Goal: Task Accomplishment & Management: Manage account settings

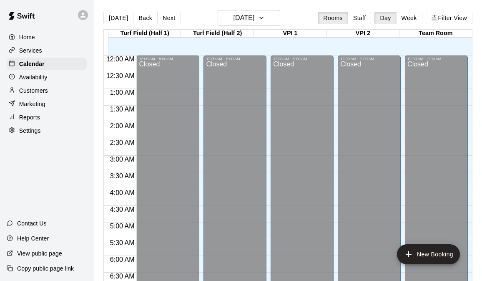
scroll to position [350, 0]
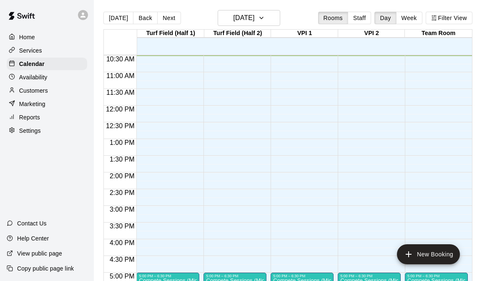
click at [33, 52] on p "Services" at bounding box center [30, 50] width 23 height 8
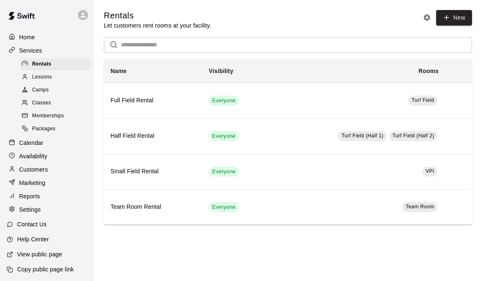
click at [38, 103] on span "Classes" at bounding box center [41, 103] width 19 height 8
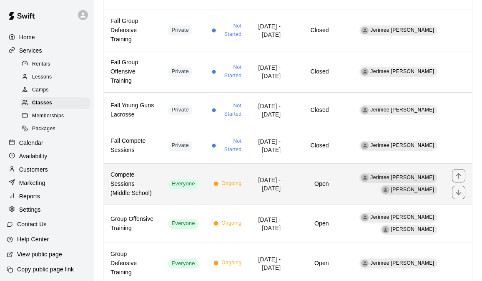
scroll to position [246, 0]
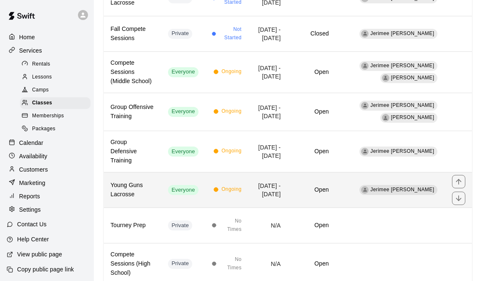
click at [329, 185] on h6 "Open" at bounding box center [311, 189] width 35 height 9
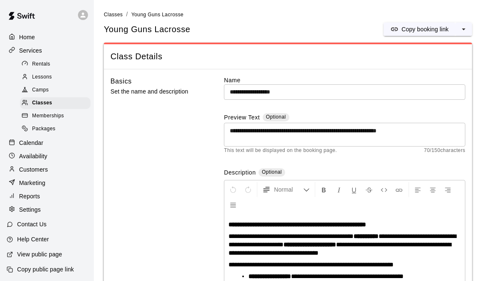
scroll to position [79, 0]
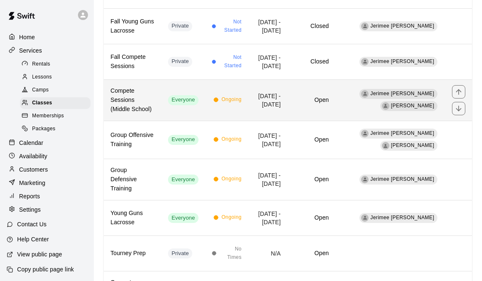
scroll to position [246, 0]
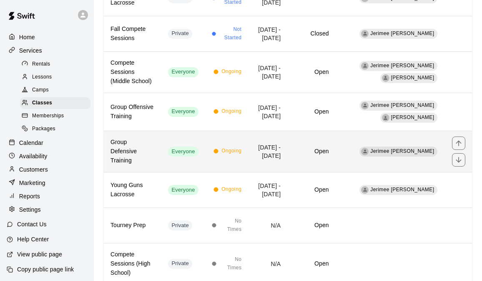
click at [335, 131] on td "Open" at bounding box center [311, 151] width 48 height 41
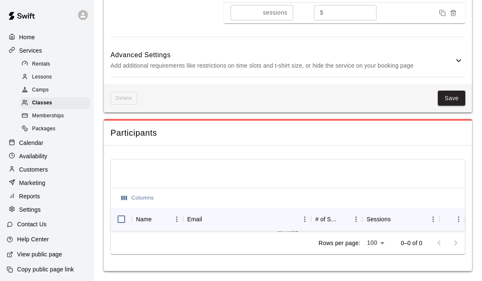
scroll to position [680, 0]
drag, startPoint x: 455, startPoint y: 49, endPoint x: 449, endPoint y: 57, distance: 9.8
click at [455, 49] on div "Advanced Settings Add additional requirements like restrictions on time slots a…" at bounding box center [287, 60] width 355 height 33
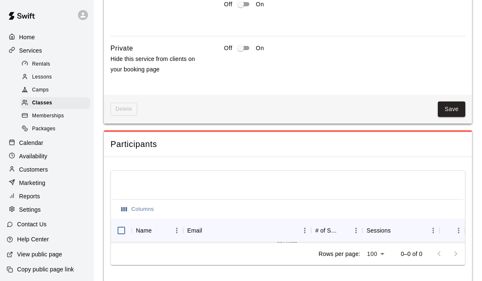
scroll to position [1086, 0]
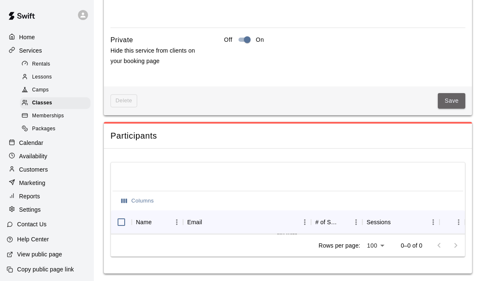
click at [449, 108] on button "Save" at bounding box center [452, 100] width 28 height 15
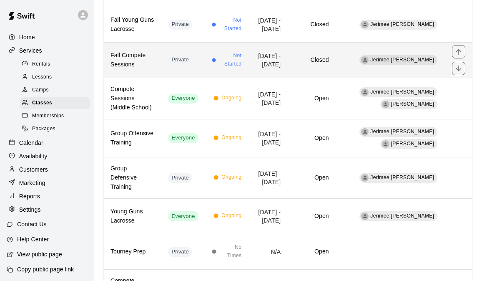
scroll to position [246, 0]
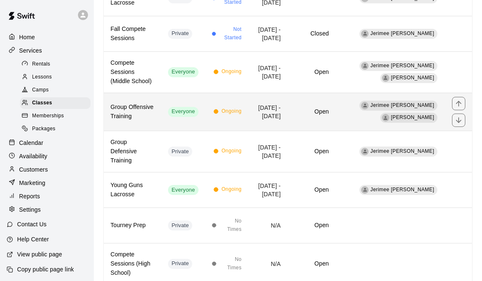
click at [277, 100] on td "Jun 23, 2025 - Aug 25, 2025" at bounding box center [267, 112] width 39 height 38
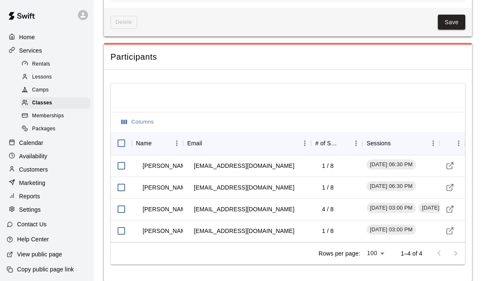
scroll to position [779, 0]
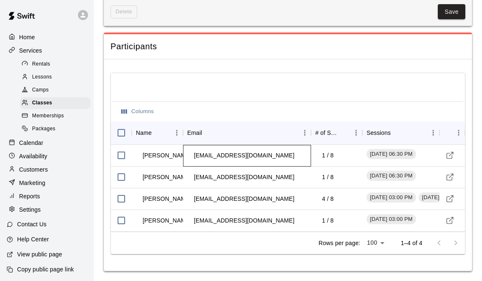
click at [248, 166] on td "bretthuckle@yahoo.com" at bounding box center [244, 155] width 114 height 22
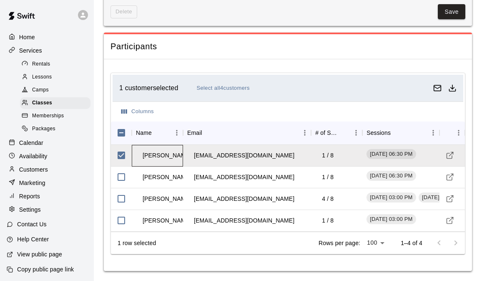
click at [165, 166] on td "Jack Huckle" at bounding box center [167, 155] width 62 height 22
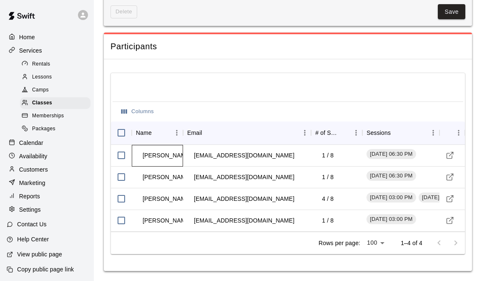
click at [147, 166] on td "Jack Huckle" at bounding box center [167, 155] width 62 height 22
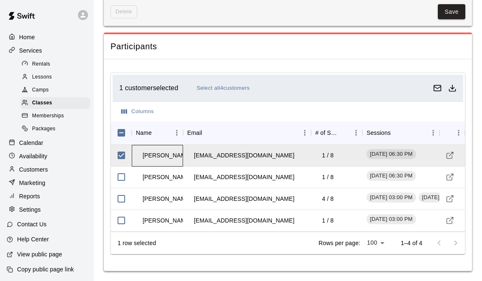
click at [153, 166] on td "Jack Huckle" at bounding box center [167, 155] width 62 height 22
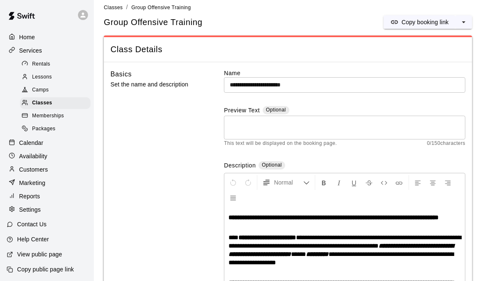
scroll to position [0, 0]
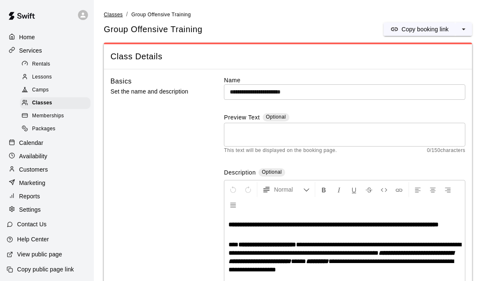
click at [112, 16] on span "Classes" at bounding box center [113, 15] width 19 height 6
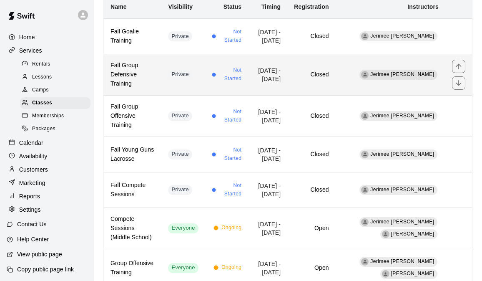
scroll to position [90, 0]
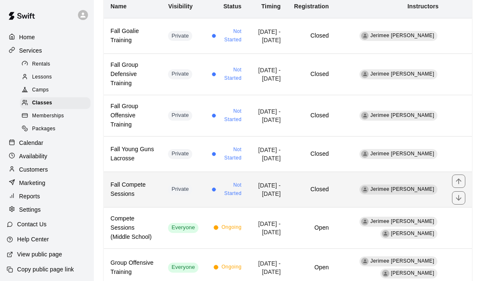
click at [314, 178] on td "Closed" at bounding box center [311, 188] width 48 height 35
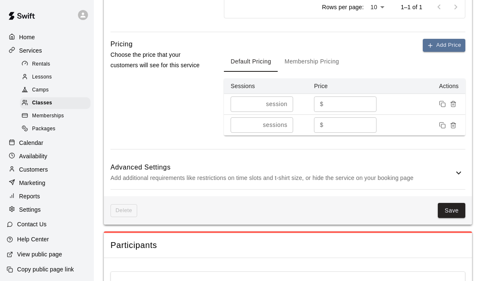
scroll to position [559, 0]
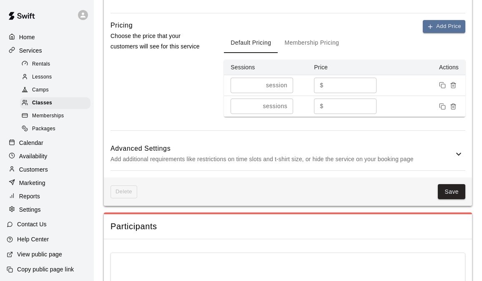
click at [457, 159] on icon at bounding box center [459, 154] width 10 height 10
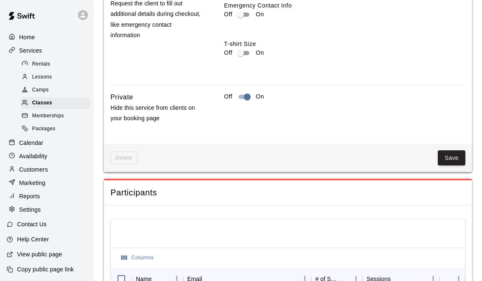
scroll to position [984, 0]
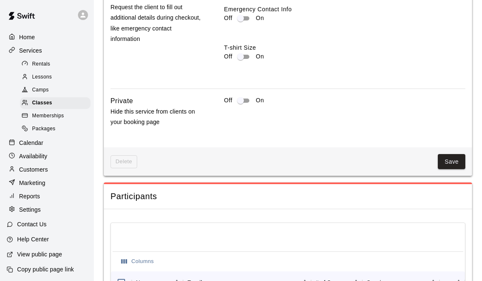
click at [447, 168] on button "Save" at bounding box center [452, 161] width 28 height 15
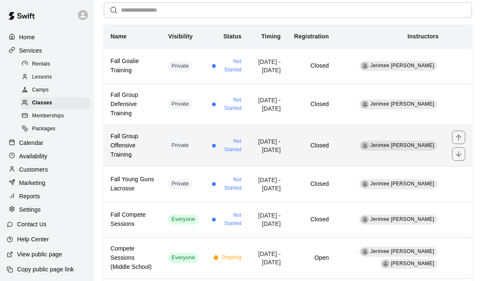
scroll to position [93, 0]
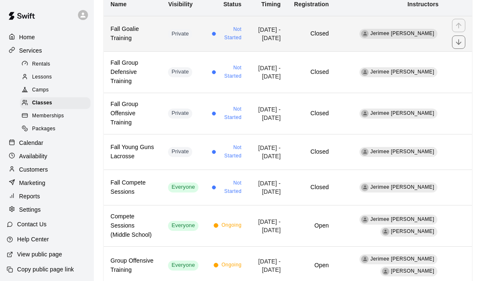
click at [458, 42] on icon "move item down" at bounding box center [458, 42] width 8 height 8
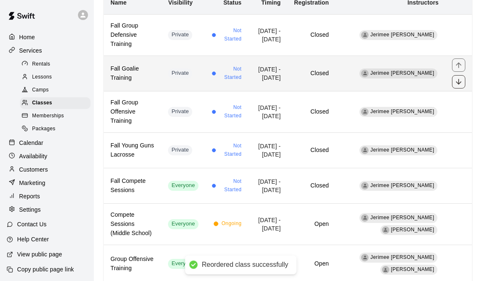
scroll to position [95, 0]
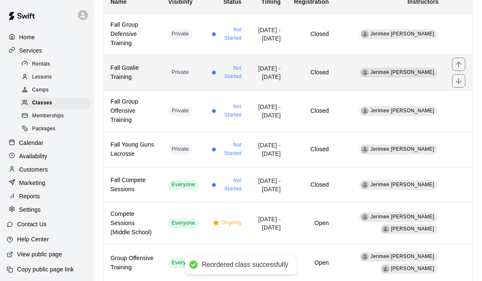
click at [461, 77] on icon "move item down" at bounding box center [458, 81] width 8 height 8
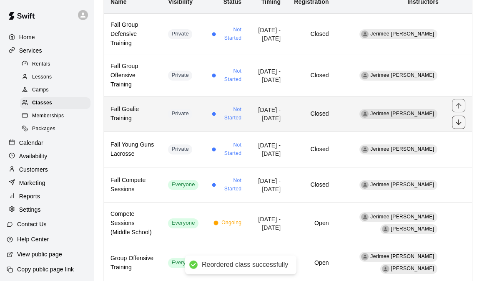
click at [458, 118] on icon "move item down" at bounding box center [458, 122] width 8 height 8
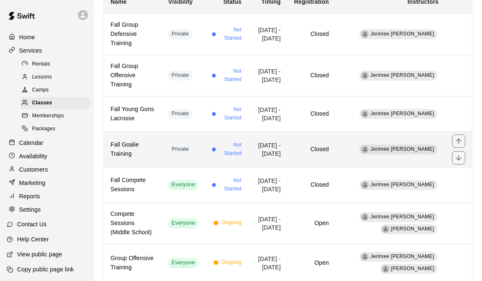
click at [457, 155] on icon "move item down" at bounding box center [458, 157] width 5 height 5
click at [460, 137] on icon "move item up" at bounding box center [458, 141] width 8 height 8
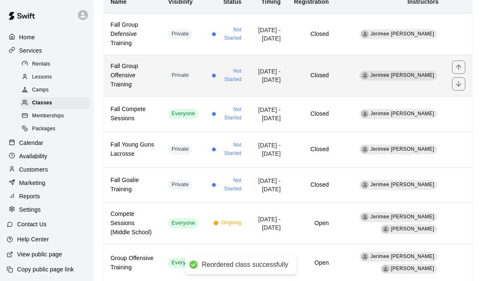
click at [233, 70] on span "Not Started" at bounding box center [230, 75] width 23 height 17
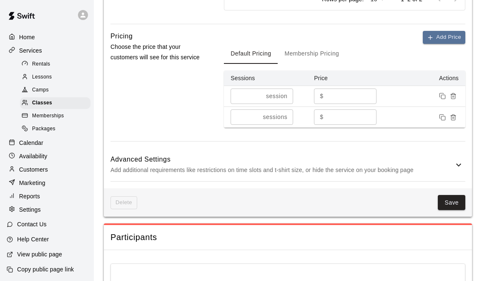
scroll to position [585, 0]
click at [454, 173] on div "Advanced Settings Add additional requirements like restrictions on time slots a…" at bounding box center [287, 164] width 355 height 33
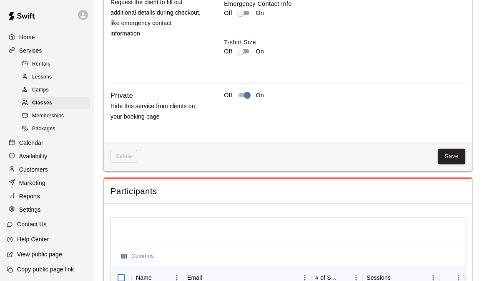
scroll to position [1042, 0]
click at [449, 163] on button "Save" at bounding box center [452, 155] width 28 height 15
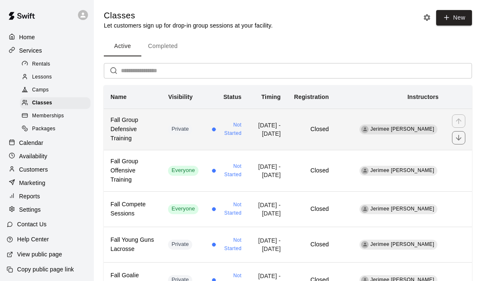
scroll to position [30, 0]
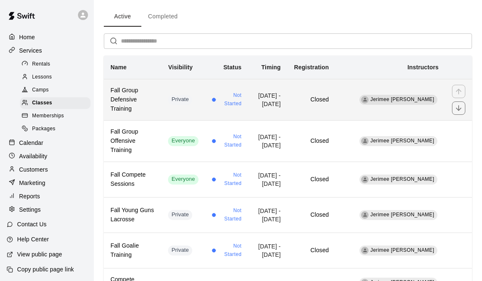
click at [262, 98] on td "Sep 11, 2025 - Dec 09, 2025" at bounding box center [267, 99] width 39 height 41
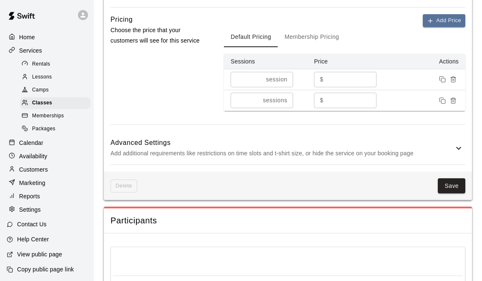
scroll to position [593, 0]
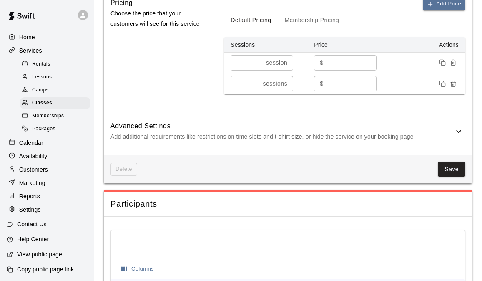
click at [462, 136] on icon at bounding box center [459, 131] width 10 height 10
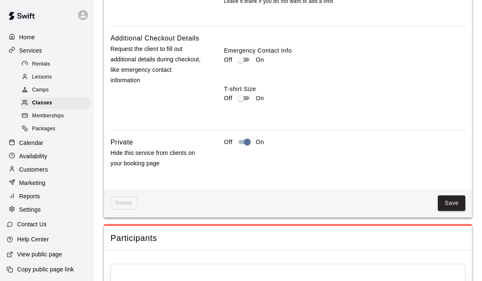
scroll to position [970, 0]
click at [437, 210] on div "Save" at bounding box center [301, 201] width 328 height 15
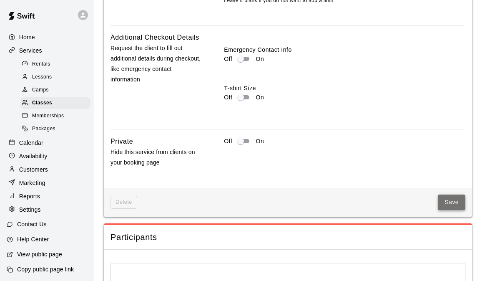
click at [445, 210] on button "Save" at bounding box center [452, 201] width 28 height 15
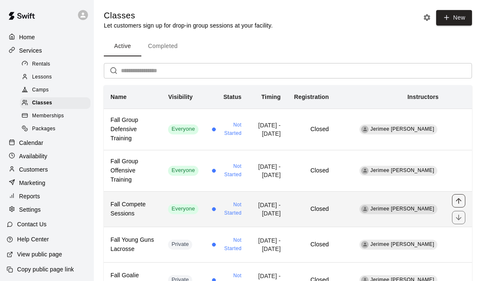
click at [460, 196] on icon "move item up" at bounding box center [458, 200] width 8 height 8
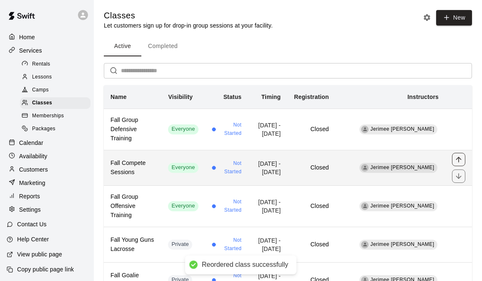
click at [462, 155] on icon "move item up" at bounding box center [458, 159] width 8 height 8
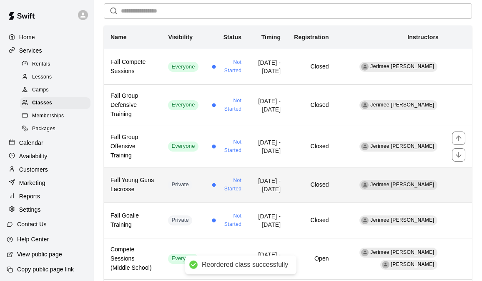
scroll to position [60, 0]
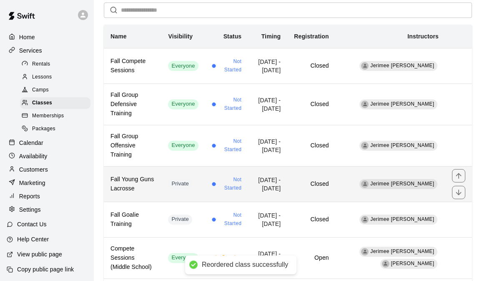
click at [371, 176] on td "Jerimee Moses" at bounding box center [391, 183] width 110 height 35
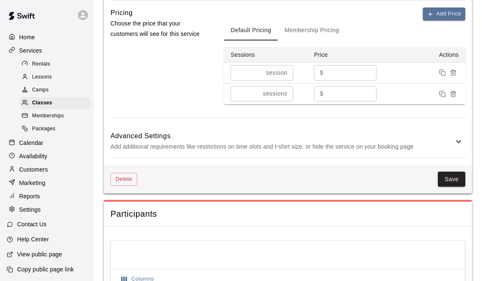
scroll to position [610, 0]
click at [458, 146] on icon at bounding box center [459, 141] width 10 height 10
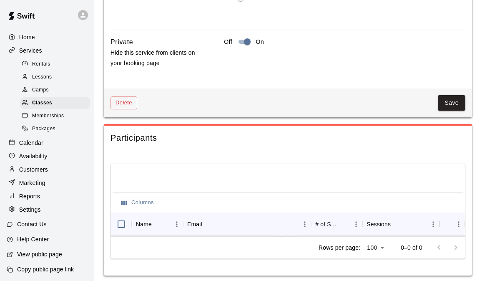
scroll to position [1101, 0]
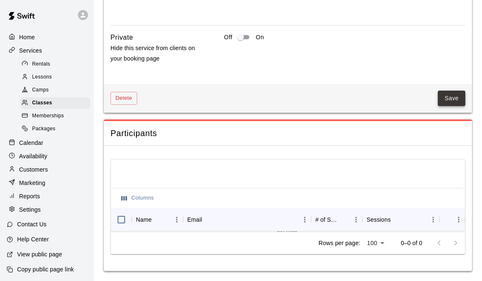
click at [452, 106] on button "Save" at bounding box center [452, 97] width 28 height 15
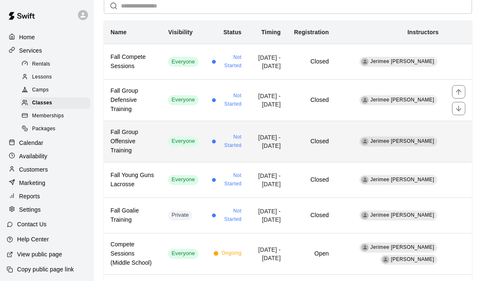
scroll to position [74, 0]
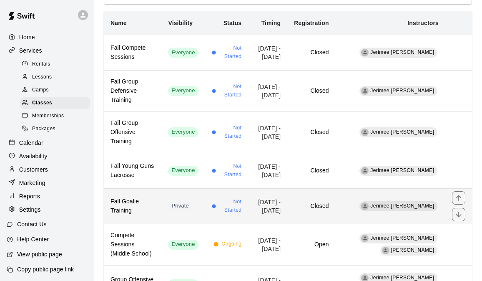
click at [335, 188] on td "Closed" at bounding box center [311, 205] width 48 height 35
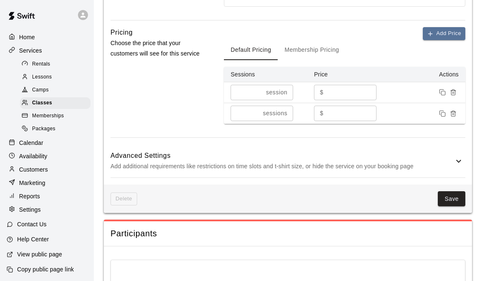
scroll to position [563, 0]
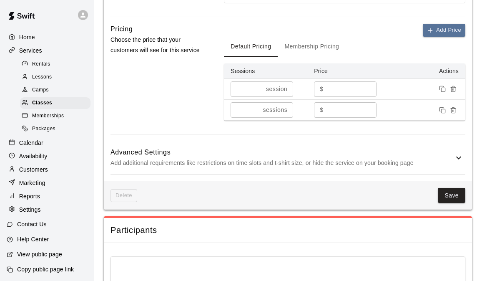
click at [457, 163] on icon at bounding box center [459, 158] width 10 height 10
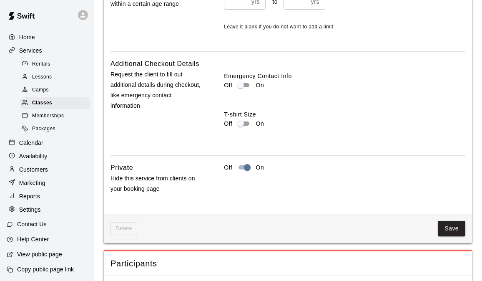
scroll to position [941, 0]
click at [444, 236] on button "Save" at bounding box center [452, 227] width 28 height 15
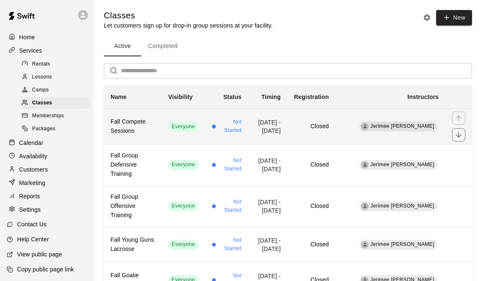
click at [268, 129] on td "Sep 10, 2025 - Dec 10, 2025" at bounding box center [267, 125] width 39 height 35
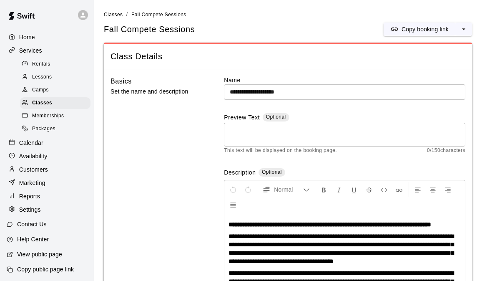
click at [112, 14] on span "Classes" at bounding box center [113, 15] width 19 height 6
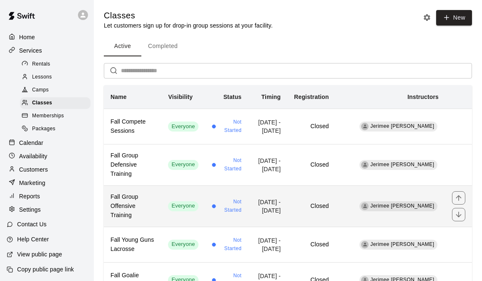
click at [216, 201] on td "Not Started" at bounding box center [226, 205] width 43 height 41
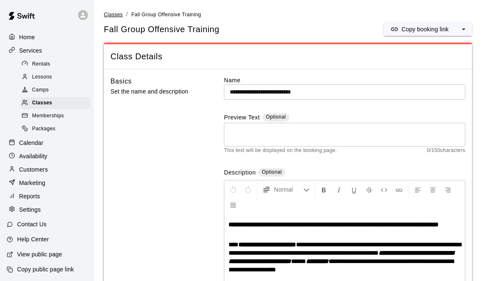
click at [117, 13] on span "Classes" at bounding box center [113, 15] width 19 height 6
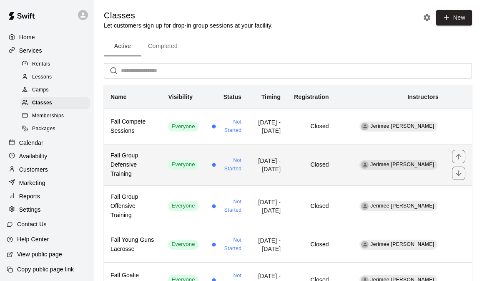
click at [242, 163] on span "Not Started" at bounding box center [230, 164] width 23 height 17
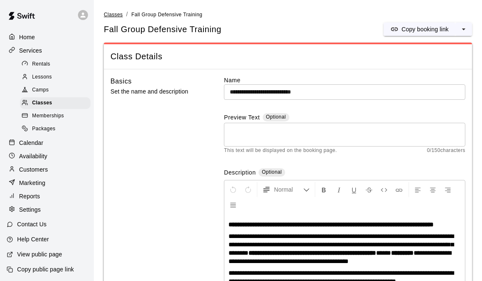
click at [113, 15] on span "Classes" at bounding box center [113, 15] width 19 height 6
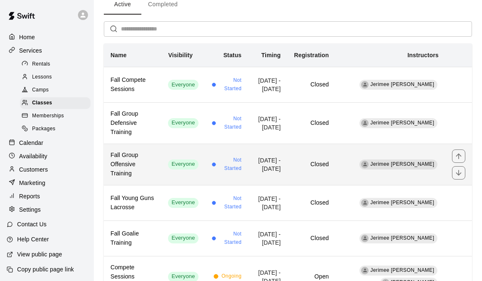
scroll to position [57, 0]
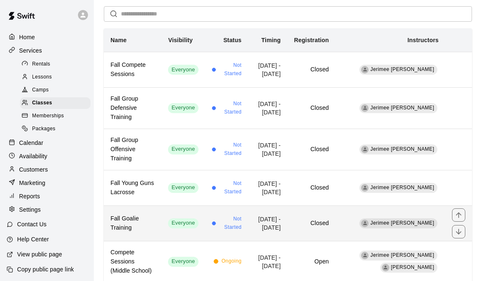
click at [266, 211] on td "Sep 14, 2025 - Dec 07, 2025" at bounding box center [267, 222] width 39 height 35
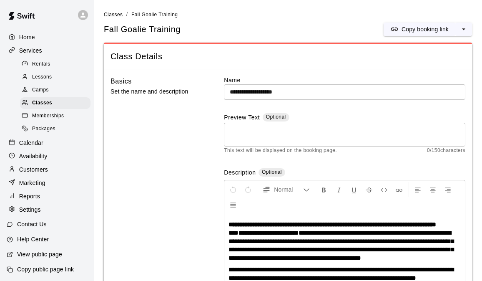
click at [118, 13] on span "Classes" at bounding box center [113, 15] width 19 height 6
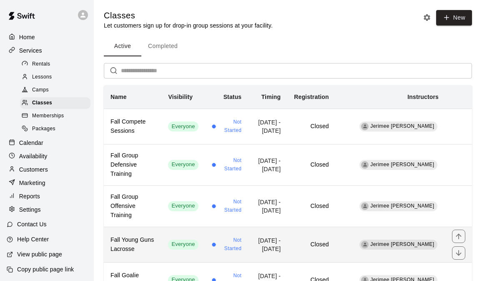
click at [229, 238] on span "Not Started" at bounding box center [230, 244] width 23 height 17
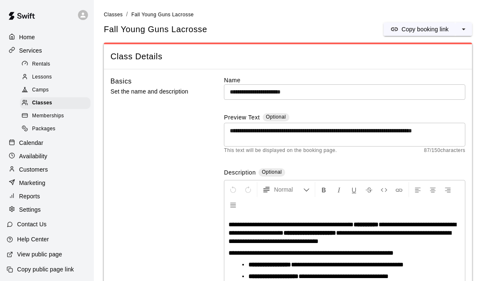
click at [107, 11] on link "Classes" at bounding box center [113, 14] width 19 height 7
